Goal: Complete application form

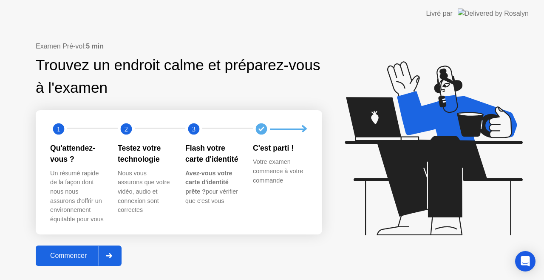
click at [70, 253] on div "Commencer" at bounding box center [68, 256] width 60 height 8
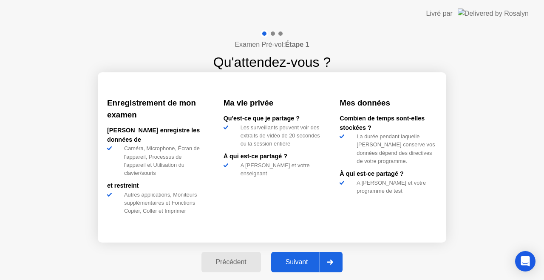
click at [288, 258] on div "Suivant" at bounding box center [297, 262] width 46 height 8
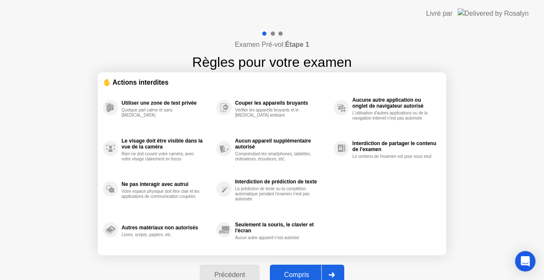
click at [298, 269] on button "Compris" at bounding box center [307, 275] width 74 height 20
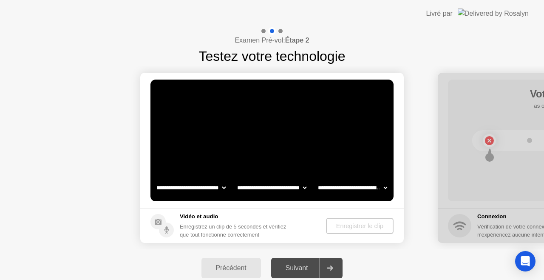
select select "**********"
select select "*******"
click at [341, 224] on div "Enregistrer le clip" at bounding box center [360, 225] width 61 height 7
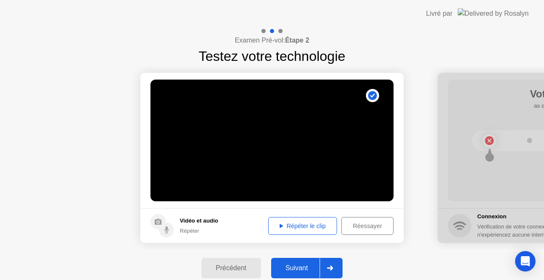
click at [312, 214] on footer "Vidéo et audio Répéter Répéter le clip Réessayer" at bounding box center [272, 225] width 264 height 35
click at [308, 224] on div "Répéter le clip" at bounding box center [302, 225] width 63 height 7
click at [297, 264] on div "Suivant" at bounding box center [297, 268] width 46 height 8
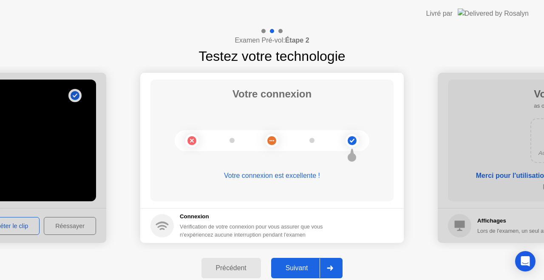
click at [304, 265] on div "Suivant" at bounding box center [297, 268] width 46 height 8
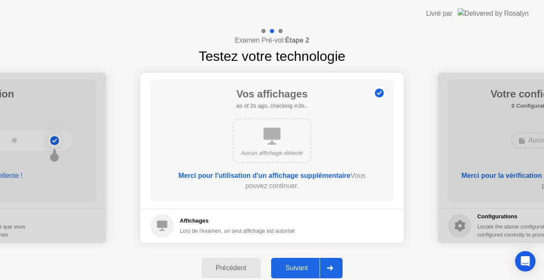
click at [304, 265] on div "Suivant" at bounding box center [297, 268] width 46 height 8
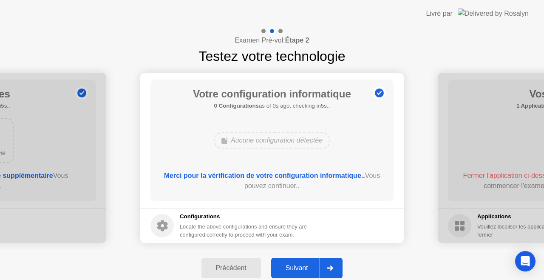
click at [304, 265] on div "Suivant" at bounding box center [297, 268] width 46 height 8
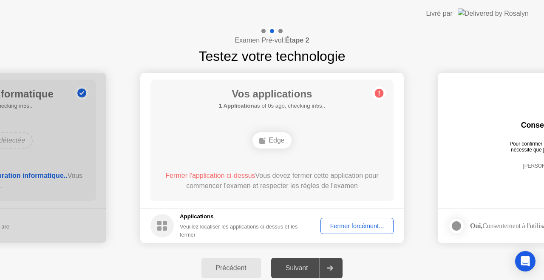
click at [304, 265] on div "Suivant" at bounding box center [297, 268] width 46 height 8
click at [358, 223] on div "Fermer forcément..." at bounding box center [357, 225] width 67 height 7
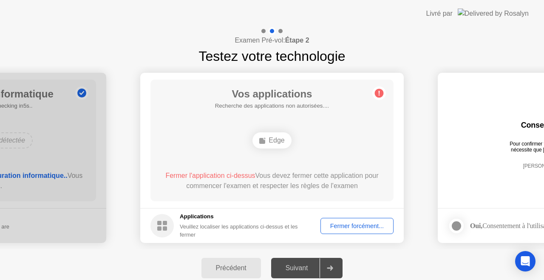
click at [354, 223] on div "Fermer forcément..." at bounding box center [357, 225] width 67 height 7
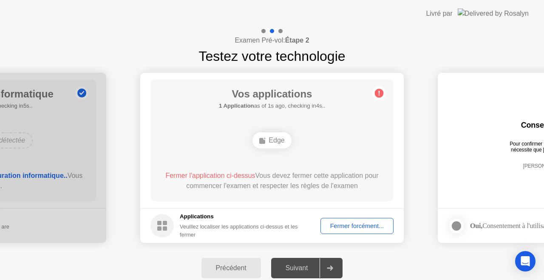
click at [353, 227] on div "Fermer forcément..." at bounding box center [357, 225] width 67 height 7
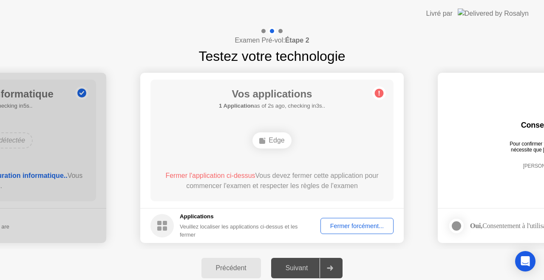
click at [303, 271] on div "Suivant" at bounding box center [297, 268] width 46 height 8
click at [335, 261] on div at bounding box center [330, 268] width 20 height 20
click at [301, 265] on div "Suivant" at bounding box center [297, 268] width 46 height 8
click at [227, 270] on div "Précédent" at bounding box center [231, 268] width 54 height 8
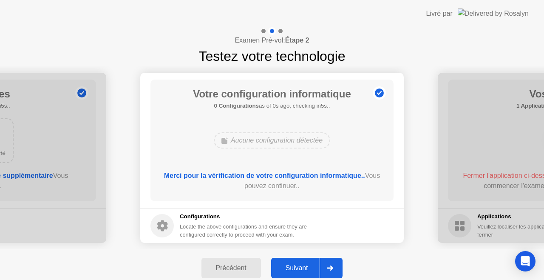
click at [285, 267] on div "Suivant" at bounding box center [297, 268] width 46 height 8
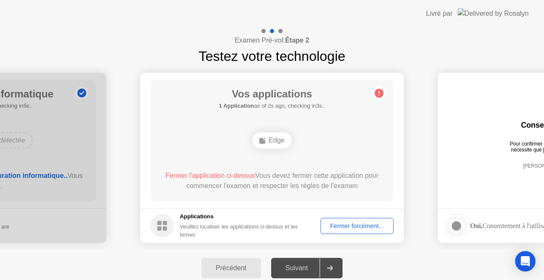
click at [232, 267] on div "Précédent" at bounding box center [231, 268] width 54 height 8
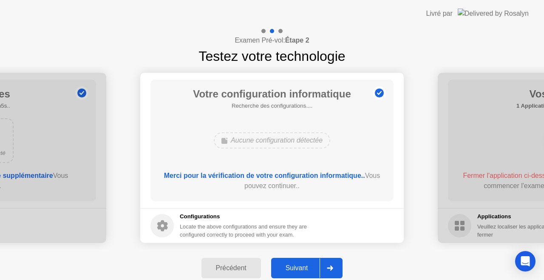
click at [232, 267] on div "Précédent" at bounding box center [231, 268] width 54 height 8
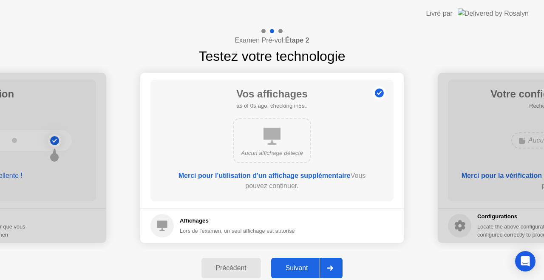
click at [232, 267] on div "Précédent" at bounding box center [231, 268] width 54 height 8
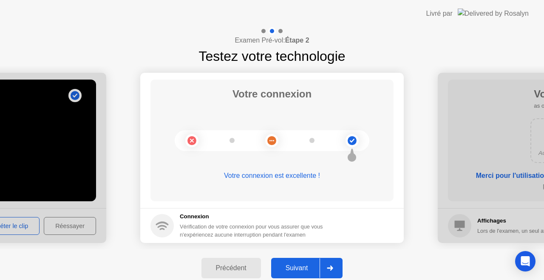
click at [232, 266] on div "Précédent" at bounding box center [231, 268] width 54 height 8
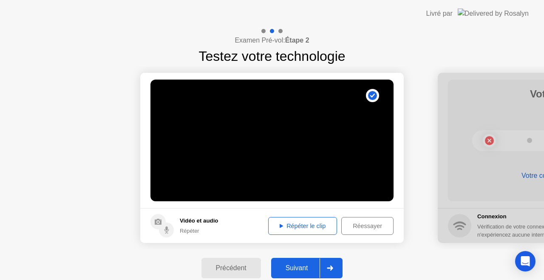
click at [301, 265] on div "Suivant" at bounding box center [297, 268] width 46 height 8
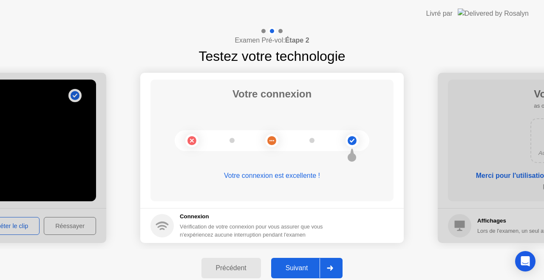
click at [298, 262] on button "Suivant" at bounding box center [307, 268] width 72 height 20
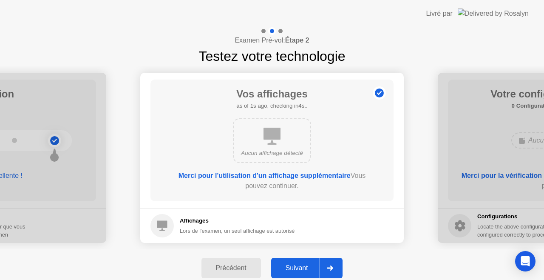
drag, startPoint x: 298, startPoint y: 262, endPoint x: 294, endPoint y: 262, distance: 4.3
click at [296, 262] on button "Suivant" at bounding box center [307, 268] width 72 height 20
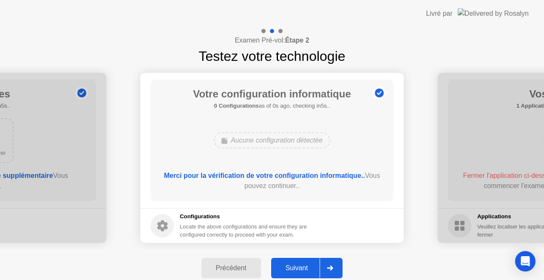
click at [288, 262] on button "Suivant" at bounding box center [307, 268] width 72 height 20
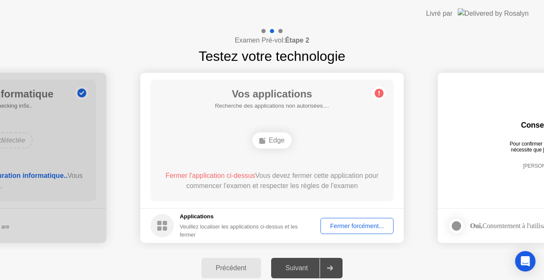
click at [290, 268] on div "Suivant" at bounding box center [297, 268] width 46 height 8
click at [344, 223] on div "Fermer forcément..." at bounding box center [357, 225] width 67 height 7
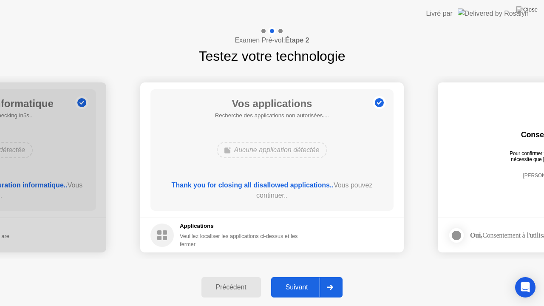
click at [304, 279] on div "Suivant" at bounding box center [297, 288] width 46 height 8
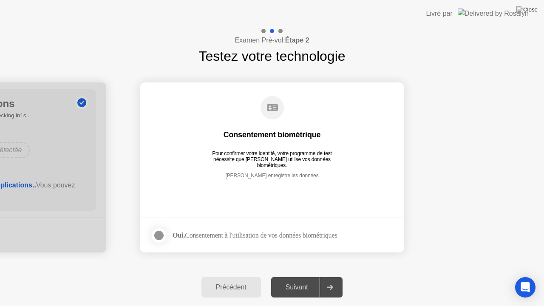
click at [158, 232] on div at bounding box center [159, 235] width 10 height 10
click at [293, 279] on button "Suivant" at bounding box center [307, 287] width 72 height 20
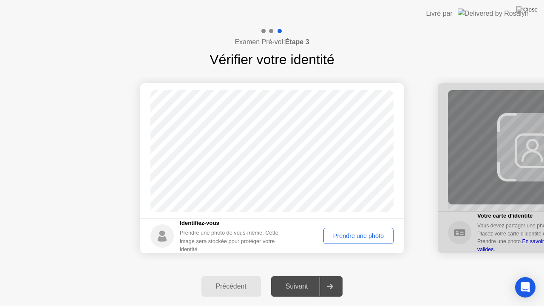
click at [348, 228] on button "Prendre une photo" at bounding box center [359, 236] width 70 height 16
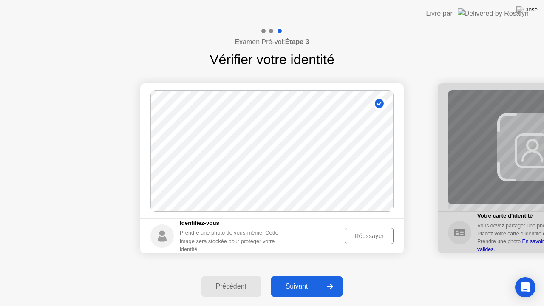
click at [309, 279] on div "Suivant" at bounding box center [297, 287] width 46 height 8
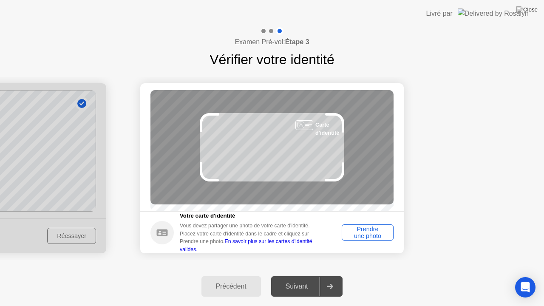
click at [357, 235] on div "Prendre une photo" at bounding box center [368, 233] width 46 height 14
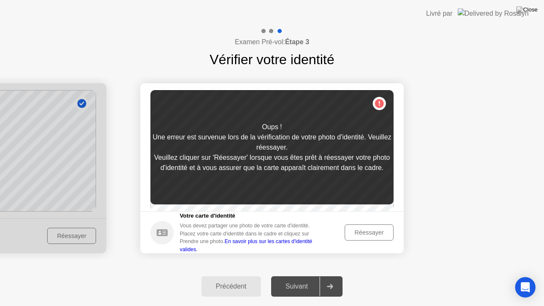
click at [356, 235] on div "Réessayer" at bounding box center [369, 232] width 43 height 7
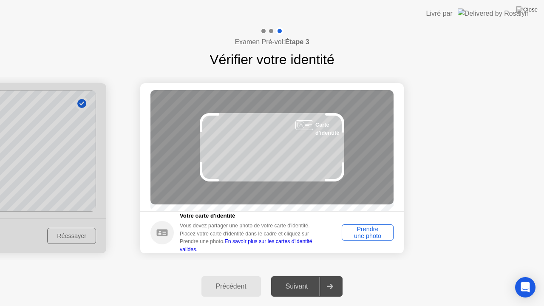
click at [374, 232] on div "Prendre une photo" at bounding box center [368, 233] width 46 height 14
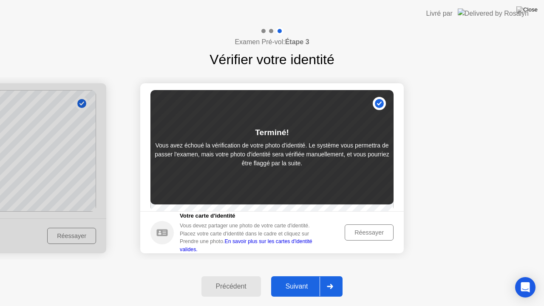
click at [287, 279] on div "Suivant" at bounding box center [297, 287] width 46 height 8
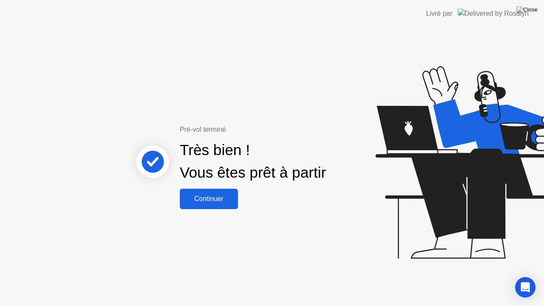
click at [215, 197] on div "Continuer" at bounding box center [208, 199] width 53 height 8
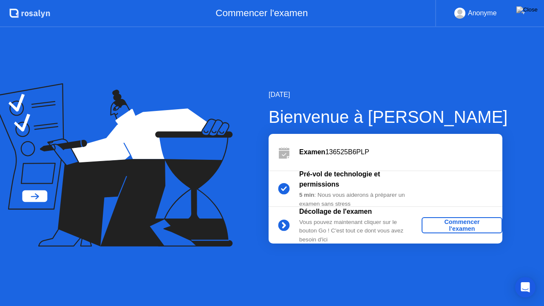
click at [450, 225] on div "Commencer l'examen" at bounding box center [462, 226] width 74 height 14
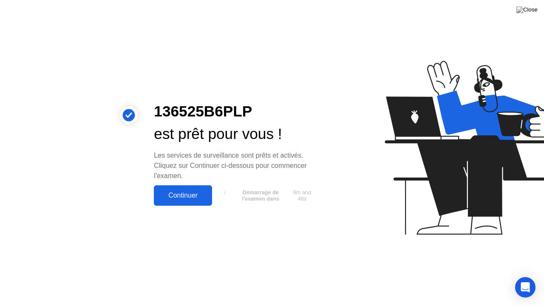
click at [192, 196] on div "Continuer" at bounding box center [182, 196] width 53 height 8
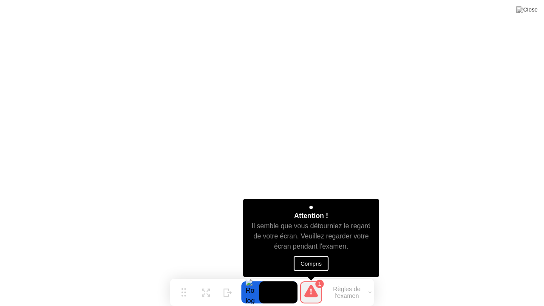
click at [305, 261] on button "Compris" at bounding box center [311, 263] width 35 height 15
